Goal: Information Seeking & Learning: Learn about a topic

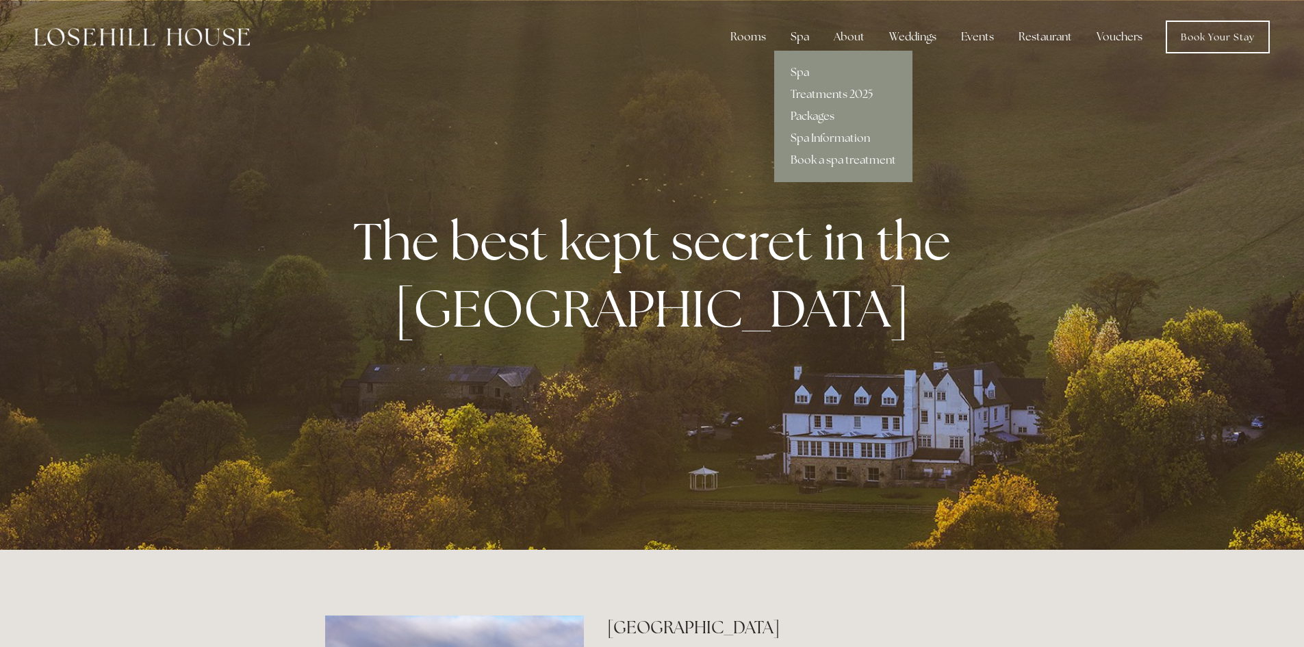
click at [800, 40] on div "Spa" at bounding box center [800, 36] width 40 height 27
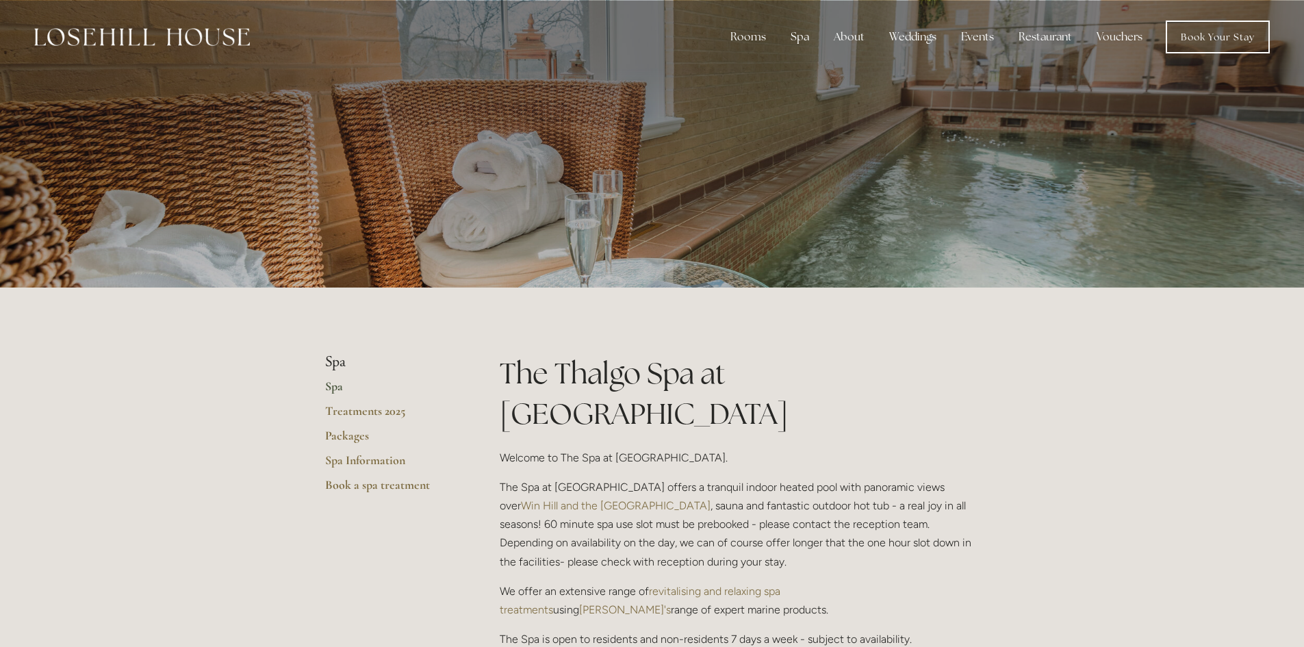
click at [338, 386] on link "Spa" at bounding box center [390, 391] width 131 height 25
click at [351, 433] on link "Packages" at bounding box center [390, 440] width 131 height 25
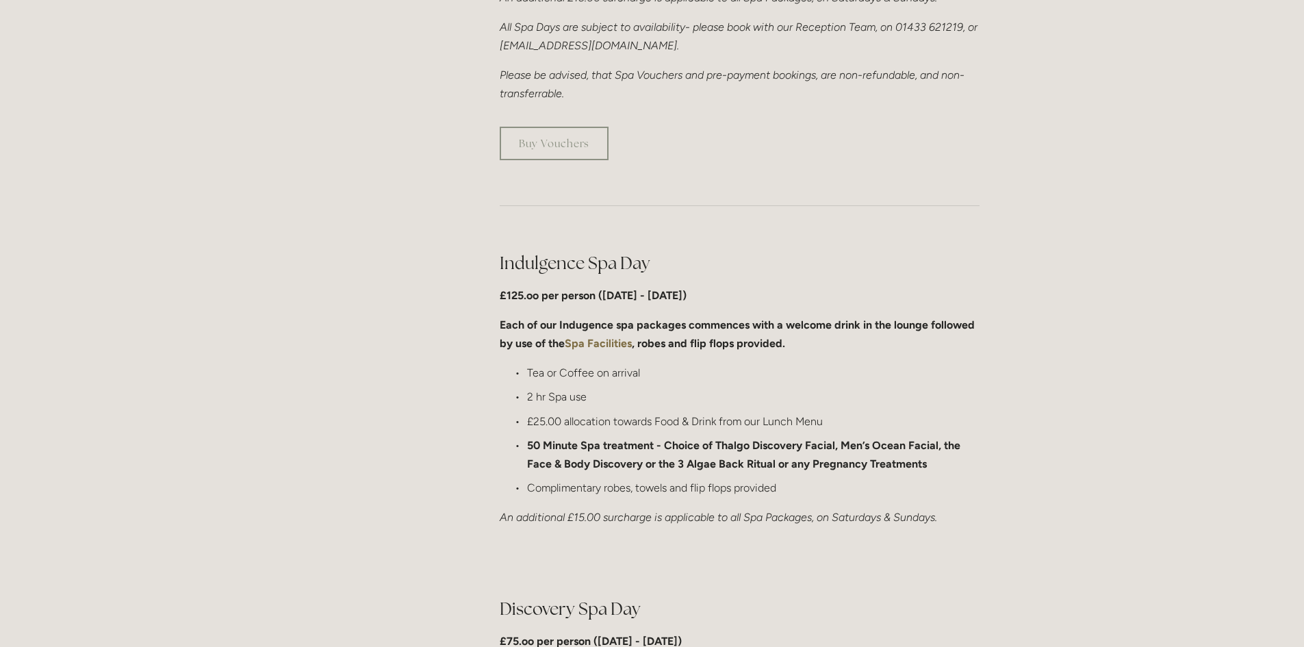
scroll to position [205, 0]
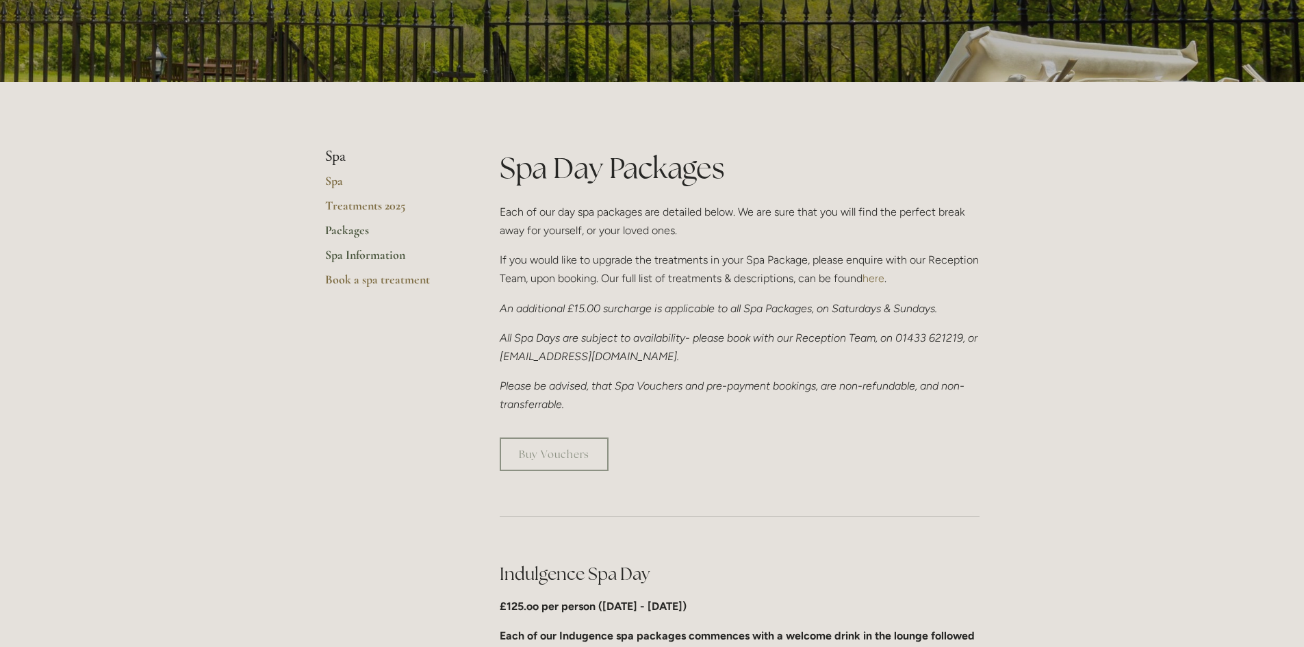
click at [349, 257] on link "Spa Information" at bounding box center [390, 259] width 131 height 25
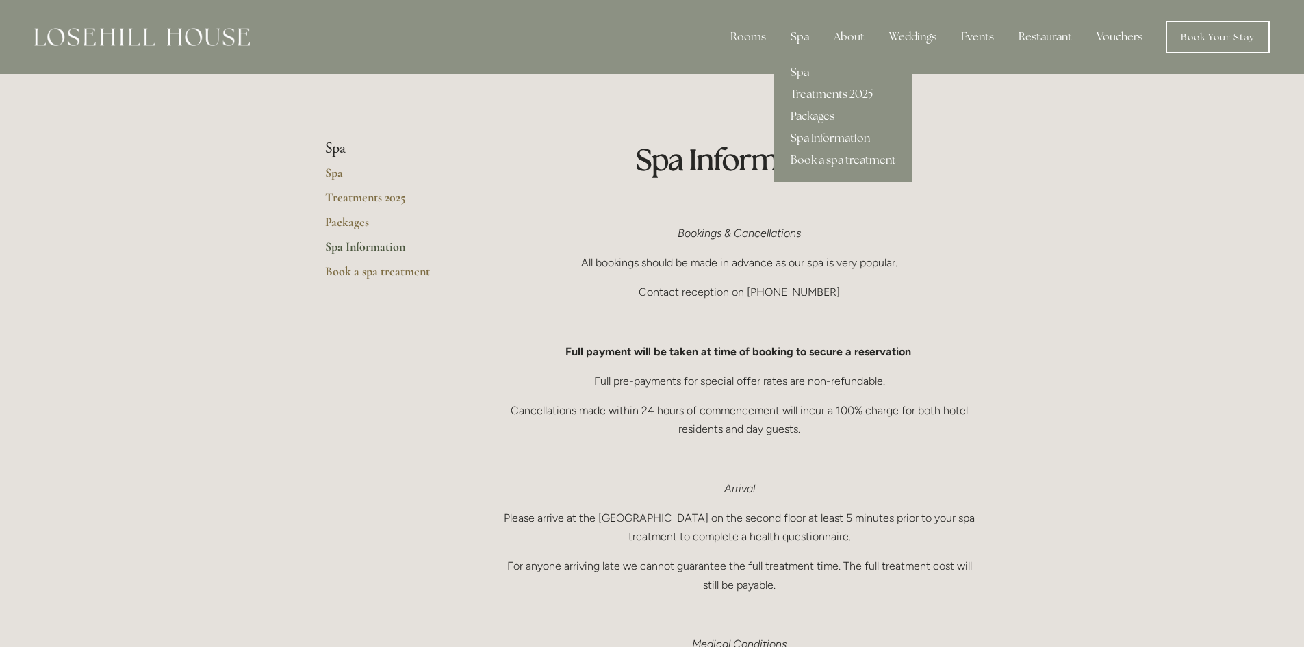
click at [807, 73] on link "Spa" at bounding box center [843, 73] width 138 height 22
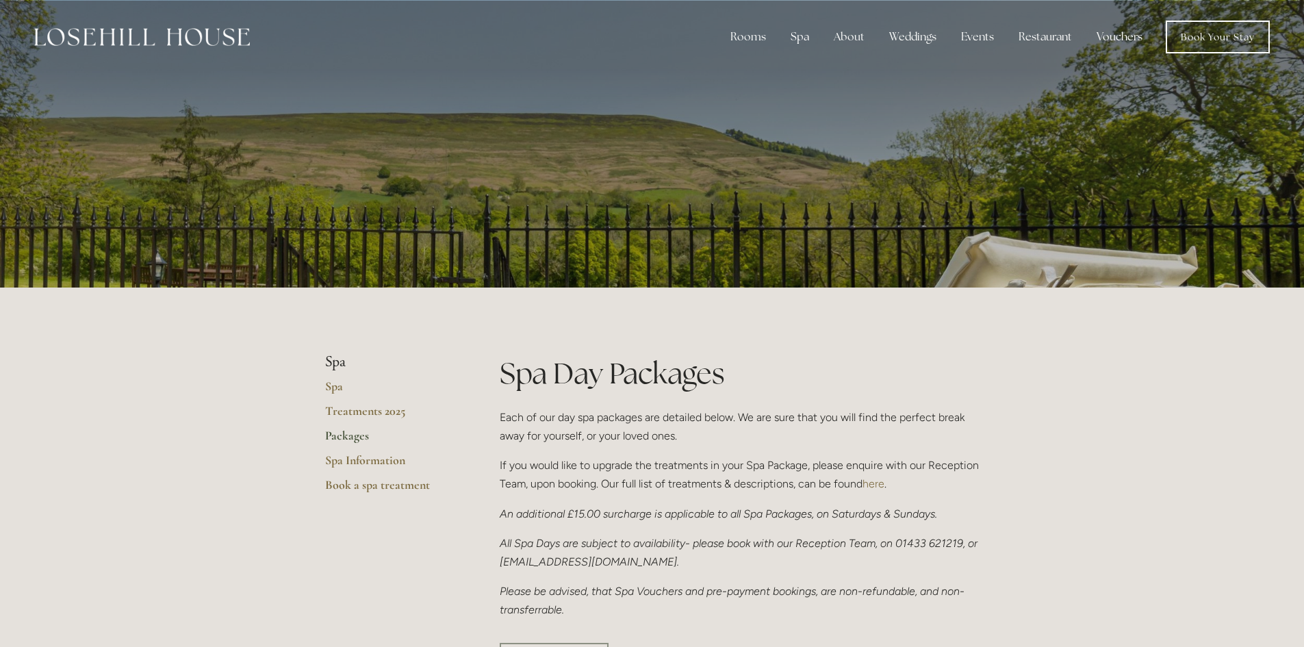
scroll to position [205, 0]
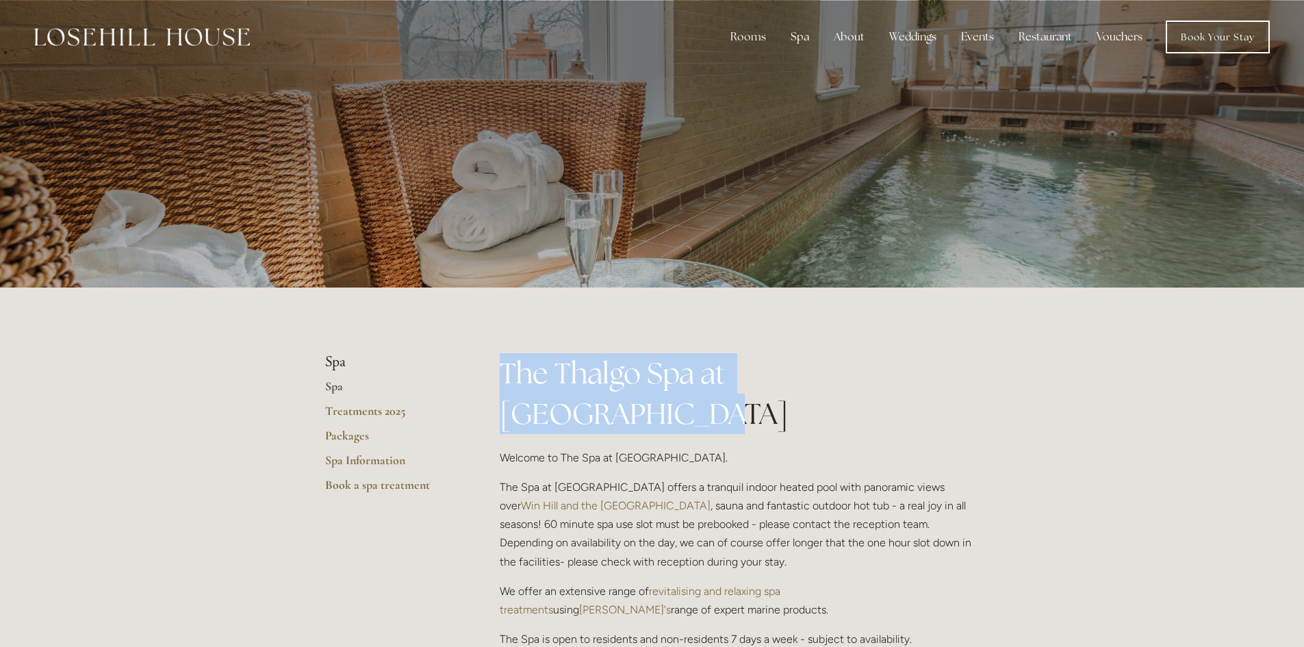
drag, startPoint x: 895, startPoint y: 375, endPoint x: 572, endPoint y: 379, distance: 323.2
click at [496, 373] on div "The Thalgo Spa at Losehill House Welcome to The Spa at Losehill House. The Spa …" at bounding box center [739, 582] width 503 height 459
